Goal: Task Accomplishment & Management: Manage account settings

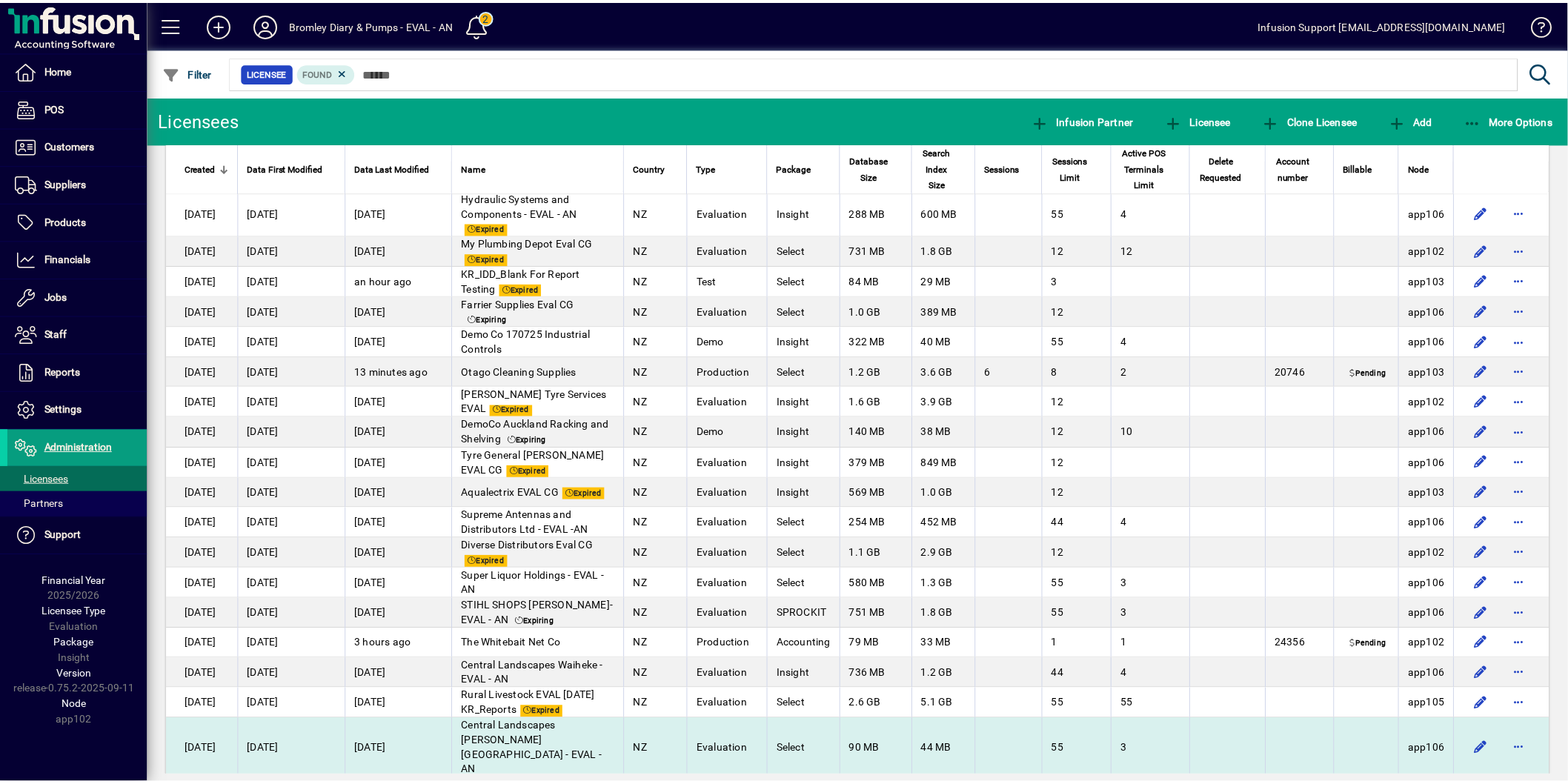
scroll to position [2139, 0]
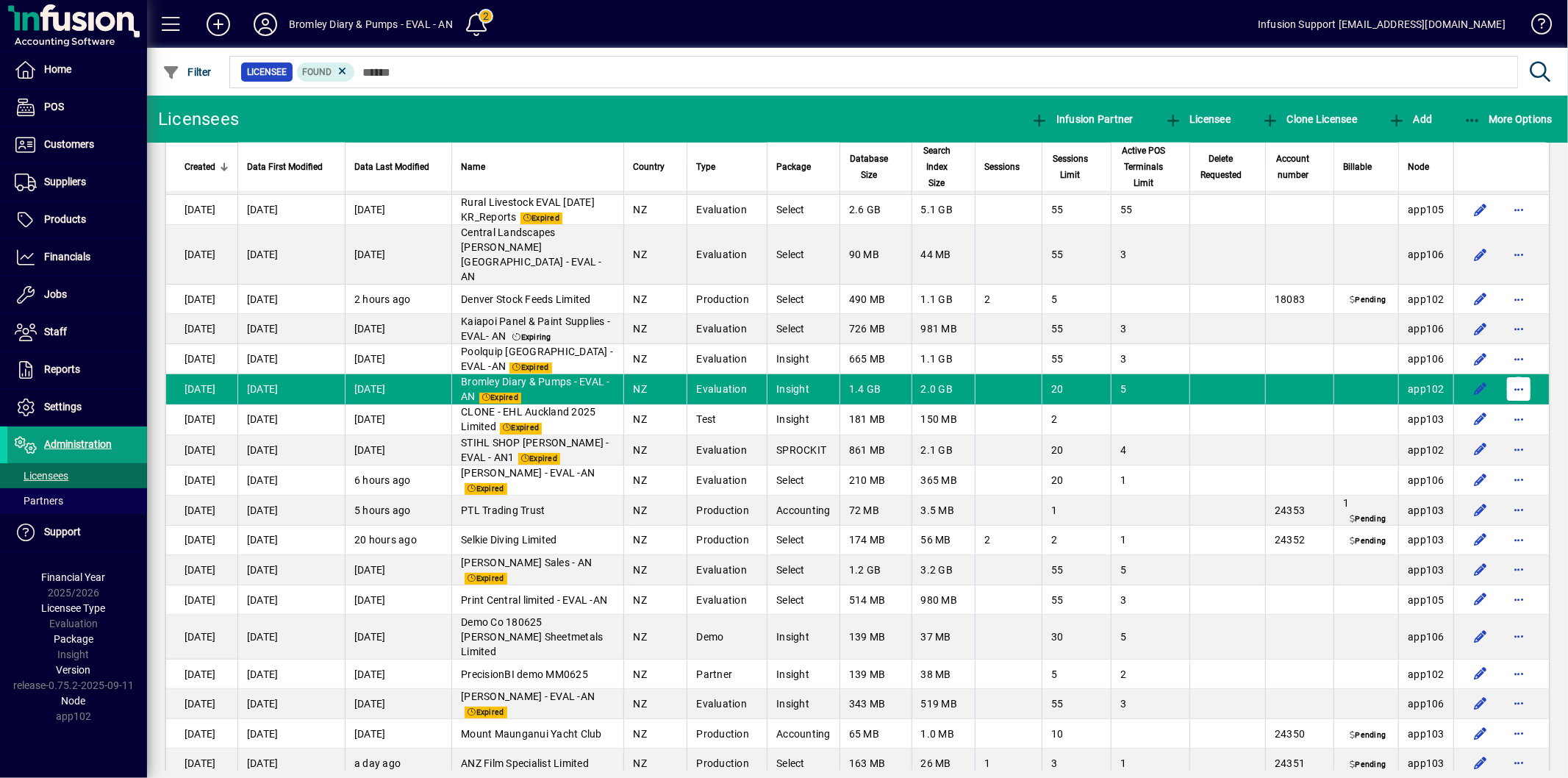
click at [1510, 376] on span "button" at bounding box center [1519, 389] width 36 height 36
click at [1404, 409] on span "Request licensee be deleted" at bounding box center [1430, 410] width 153 height 17
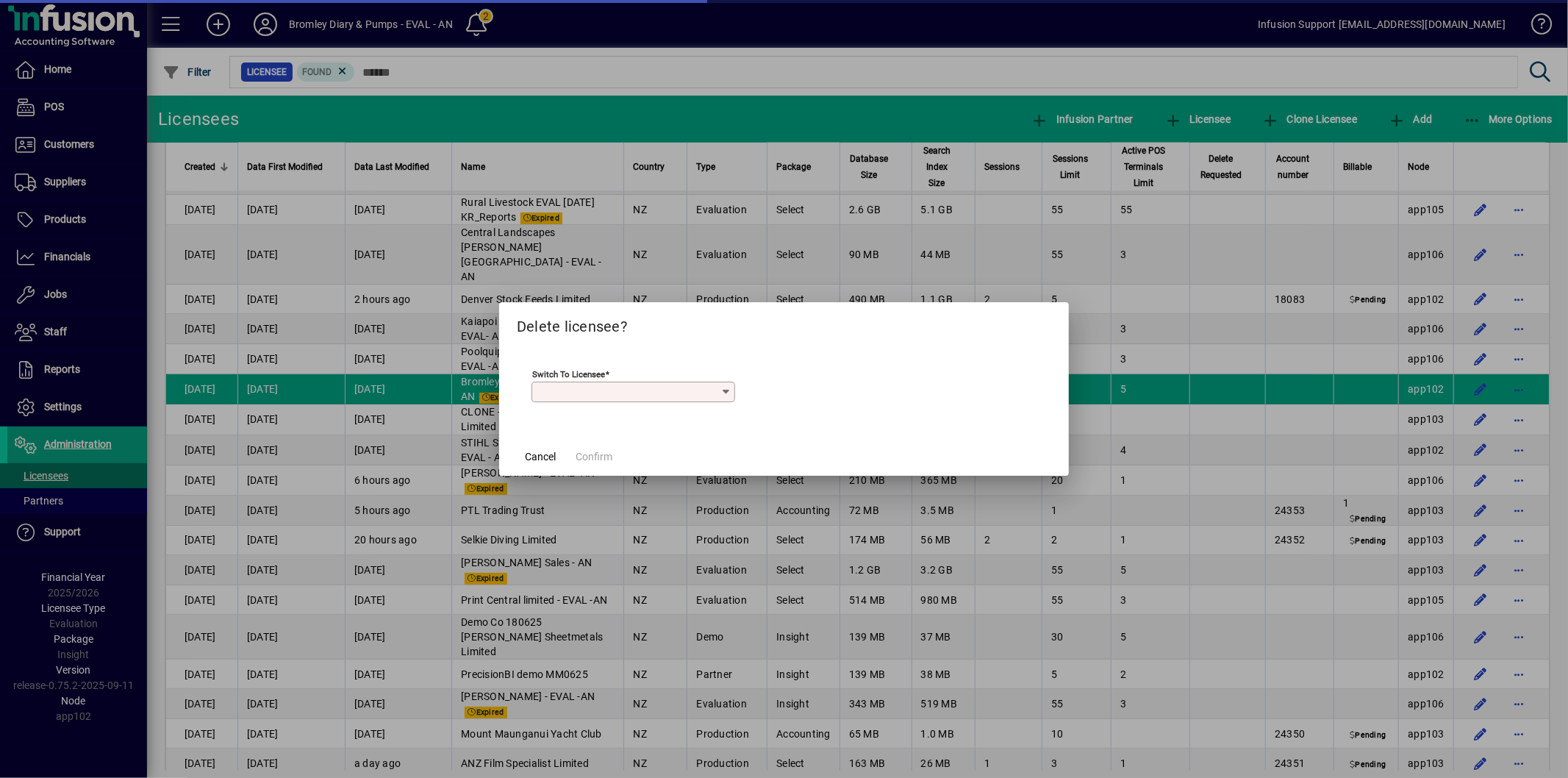
scroll to position [2157, 0]
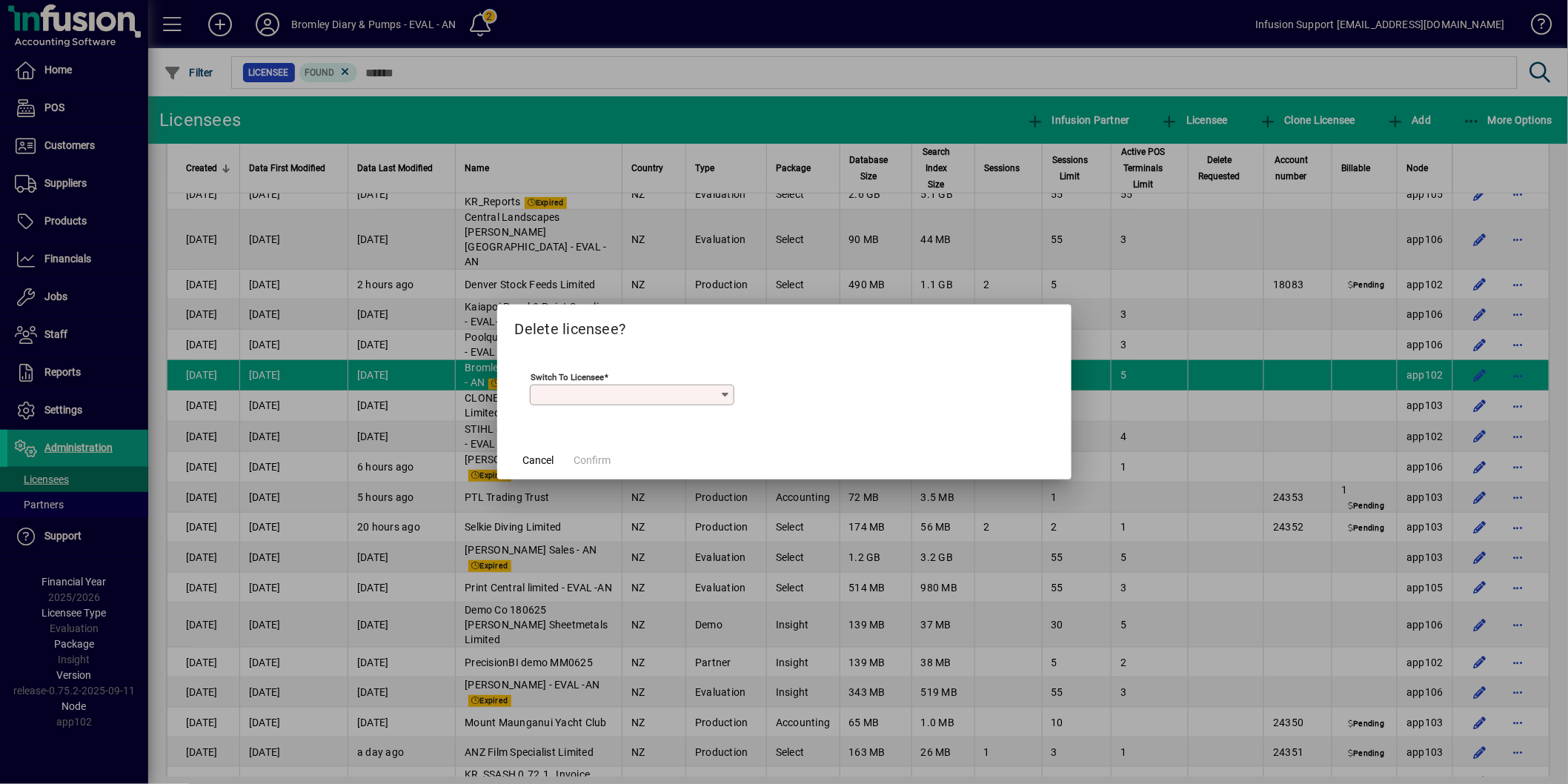
click at [594, 393] on input "Switch to licensee" at bounding box center [626, 394] width 186 height 12
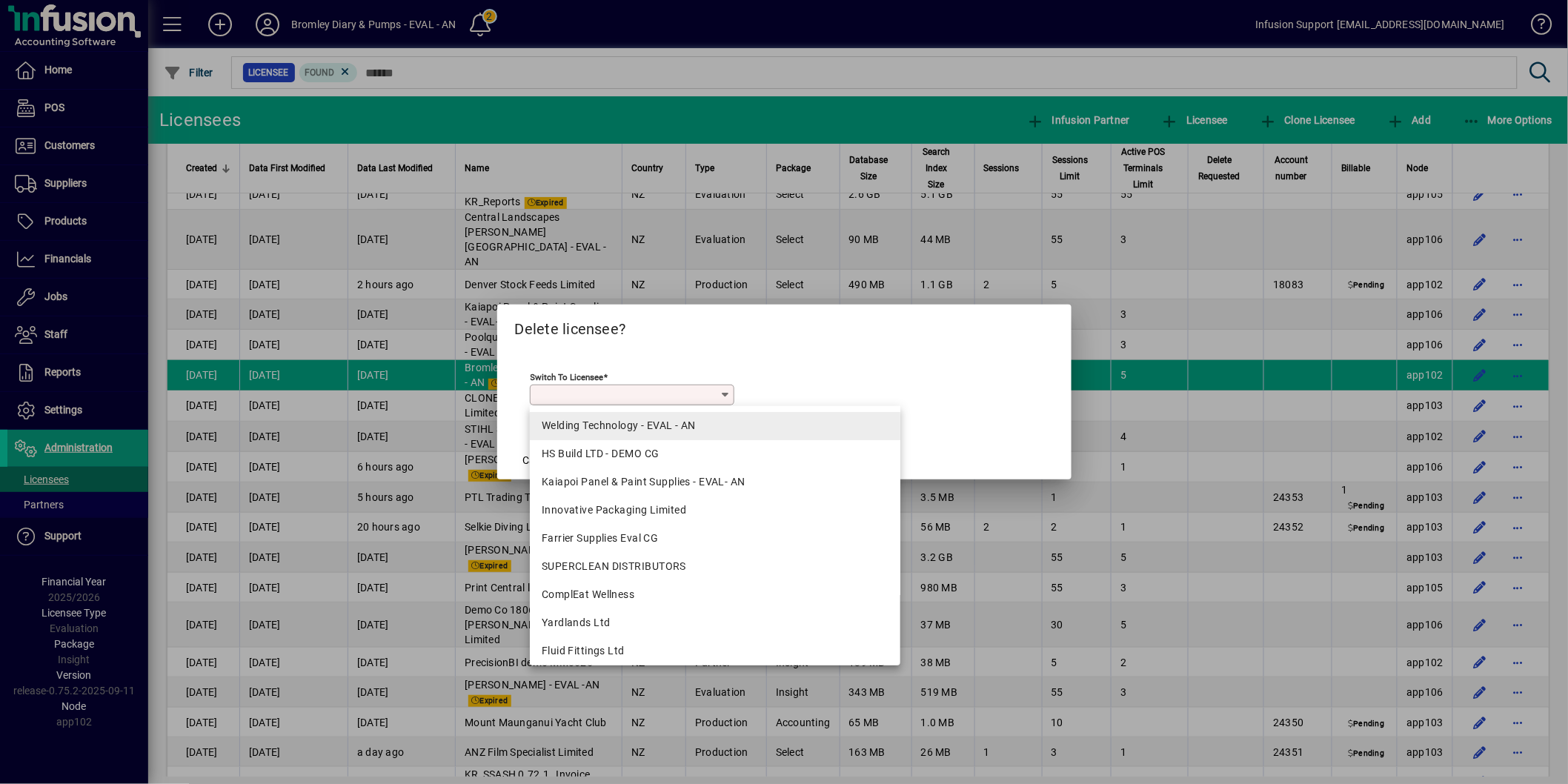
click at [596, 425] on div "Welding Technology - EVAL - AN" at bounding box center [715, 425] width 347 height 16
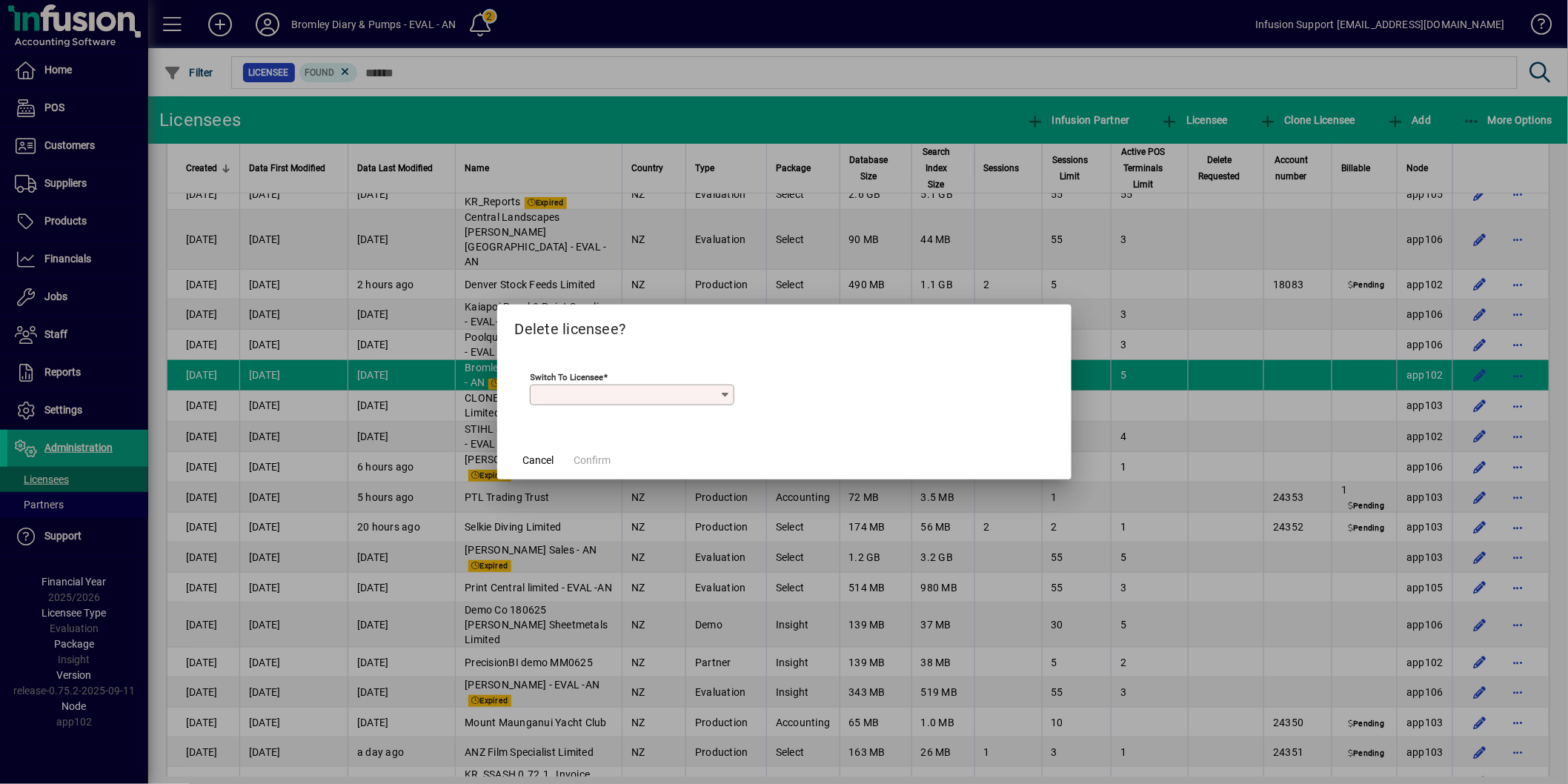
type input "**********"
click at [604, 459] on span "Confirm" at bounding box center [593, 461] width 37 height 16
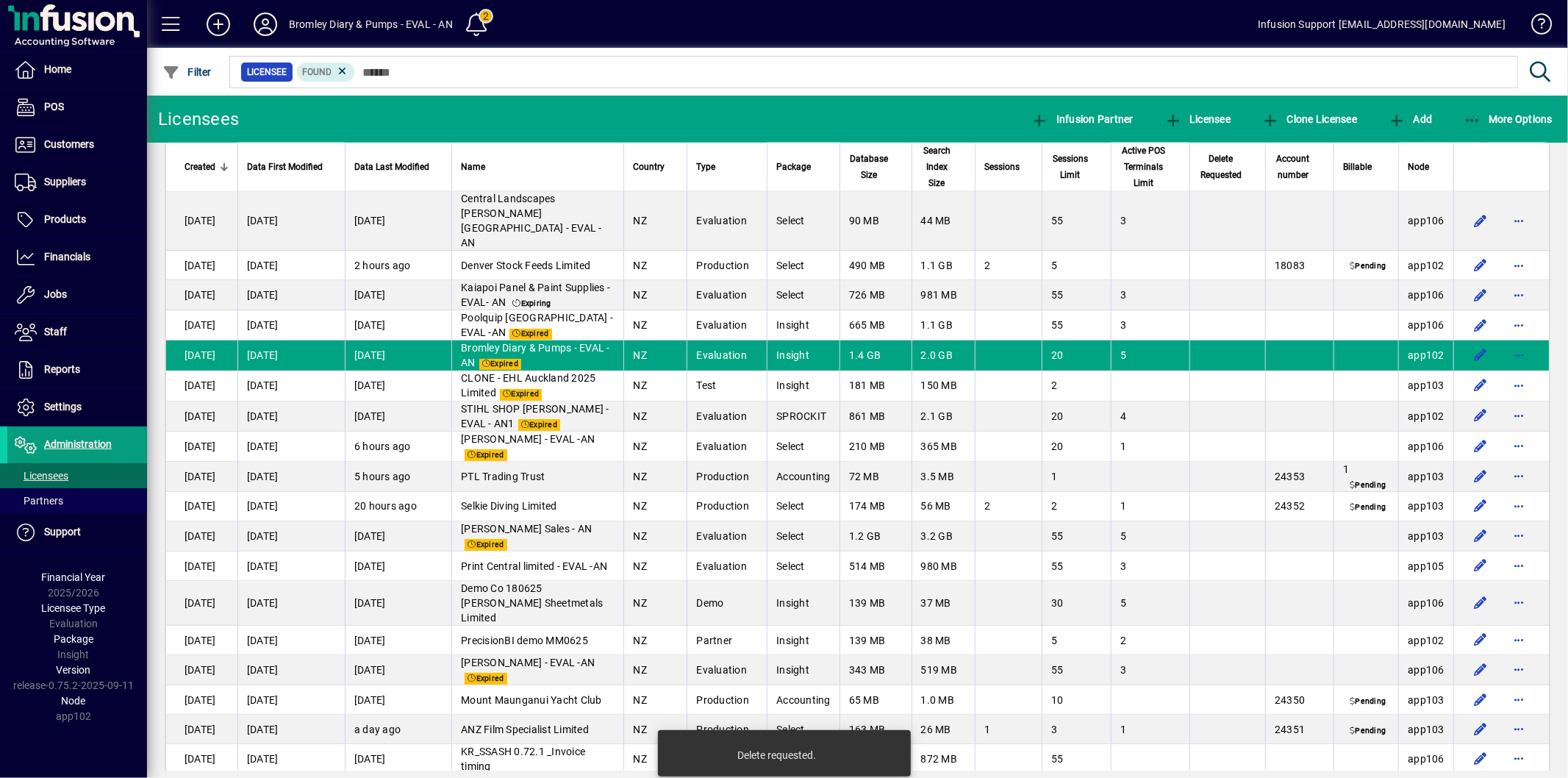
scroll to position [2123, 0]
